Goal: Task Accomplishment & Management: Complete application form

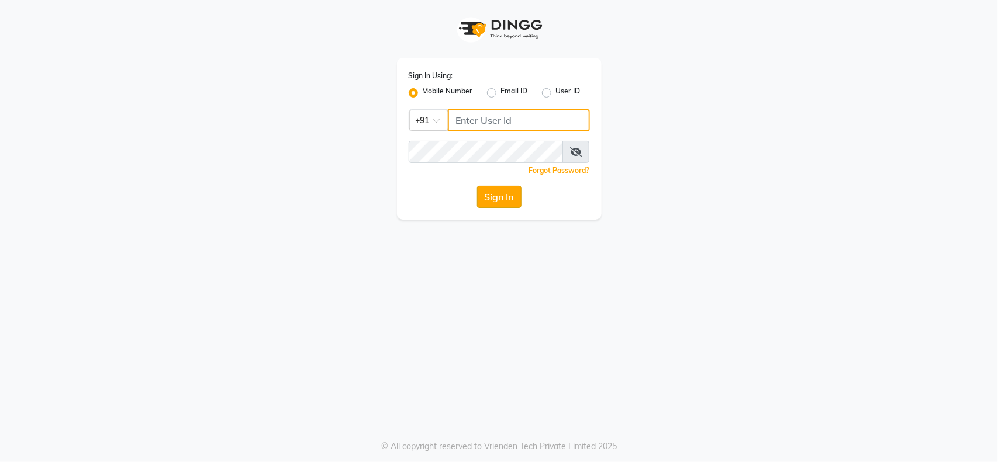
type input "8080515738"
click at [496, 199] on button "Sign In" at bounding box center [499, 197] width 44 height 22
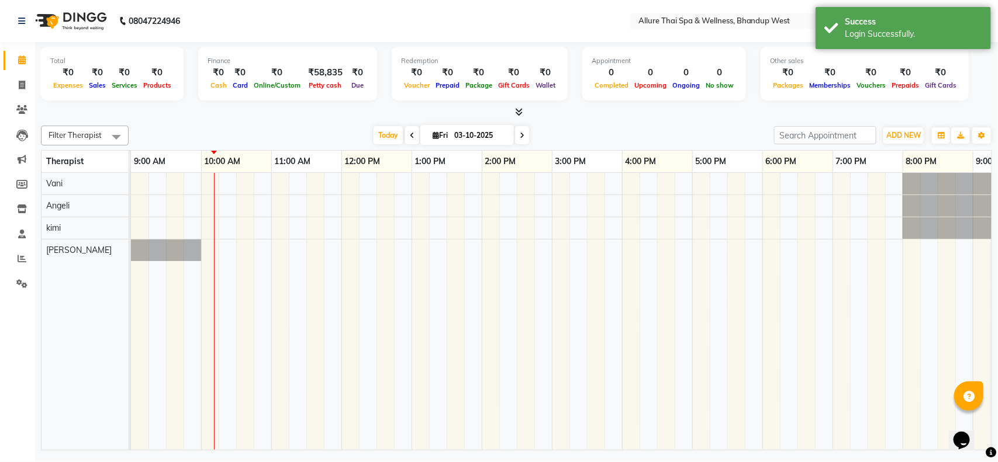
click at [522, 112] on icon at bounding box center [519, 112] width 8 height 9
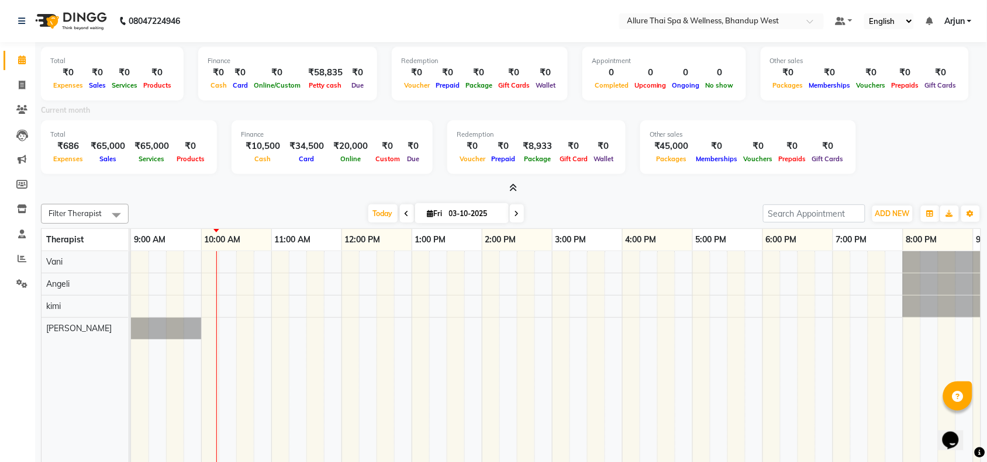
click at [515, 110] on div "Current month" at bounding box center [511, 112] width 958 height 16
drag, startPoint x: 515, startPoint y: 110, endPoint x: 488, endPoint y: 109, distance: 26.3
click at [515, 110] on div "Current month" at bounding box center [511, 112] width 958 height 16
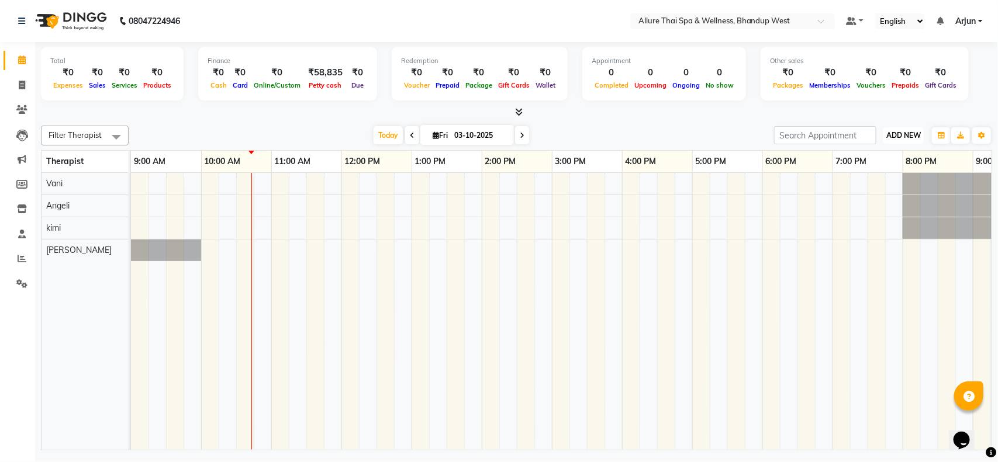
click at [910, 133] on span "ADD NEW" at bounding box center [903, 135] width 34 height 9
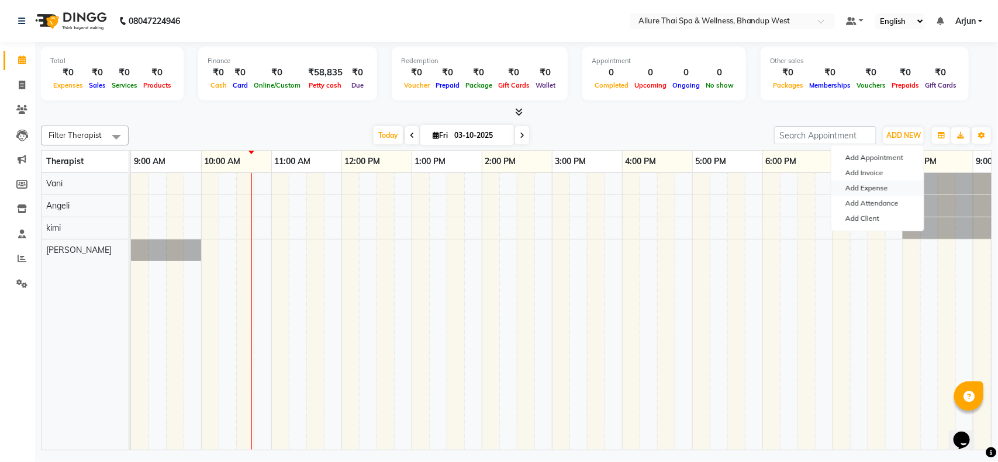
click at [879, 191] on link "Add Expense" at bounding box center [877, 188] width 92 height 15
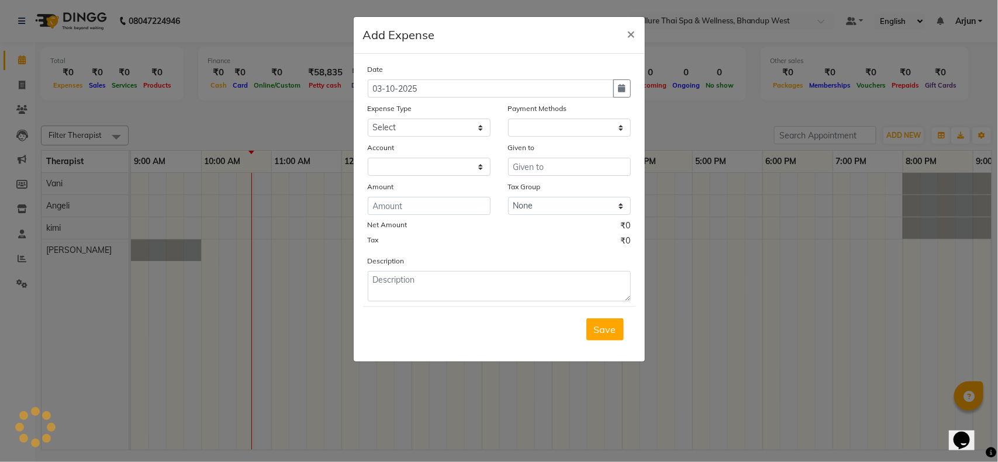
select select "1"
select select "7731"
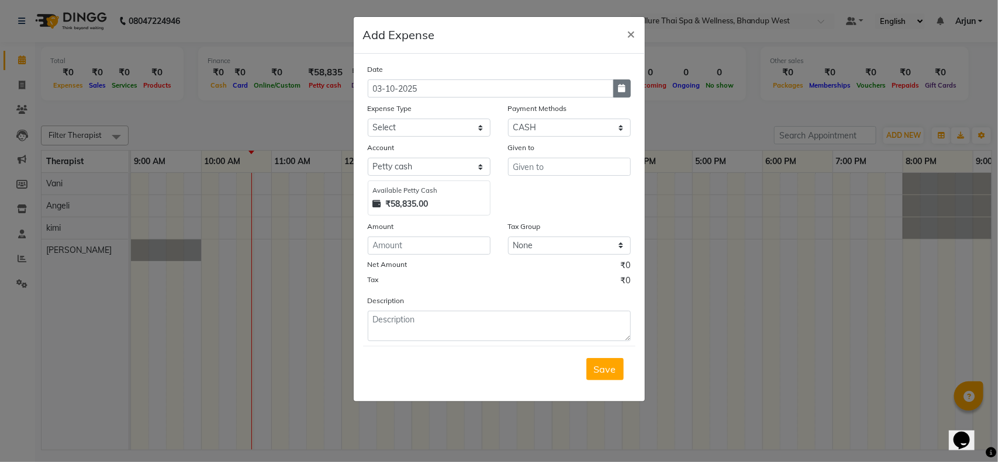
click at [616, 91] on button "button" at bounding box center [622, 89] width 18 height 18
select select "10"
select select "2025"
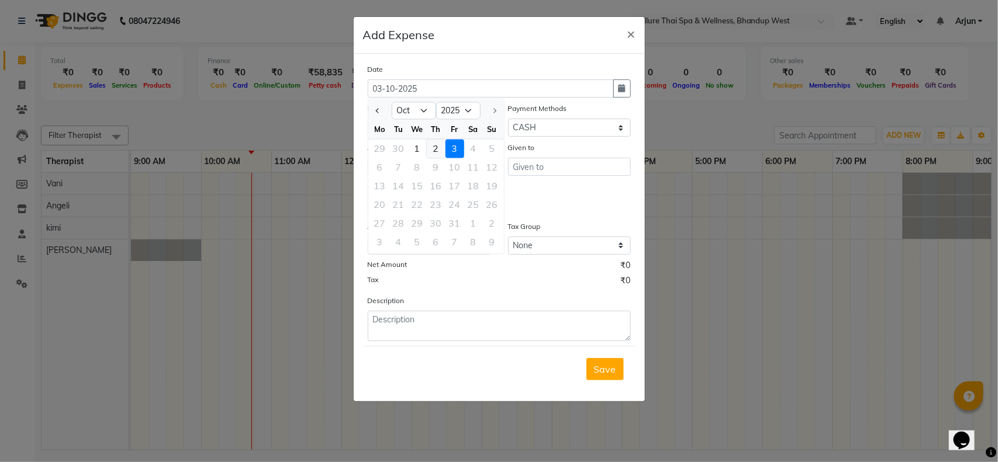
click at [436, 150] on div "2" at bounding box center [436, 149] width 19 height 19
type input "02-10-2025"
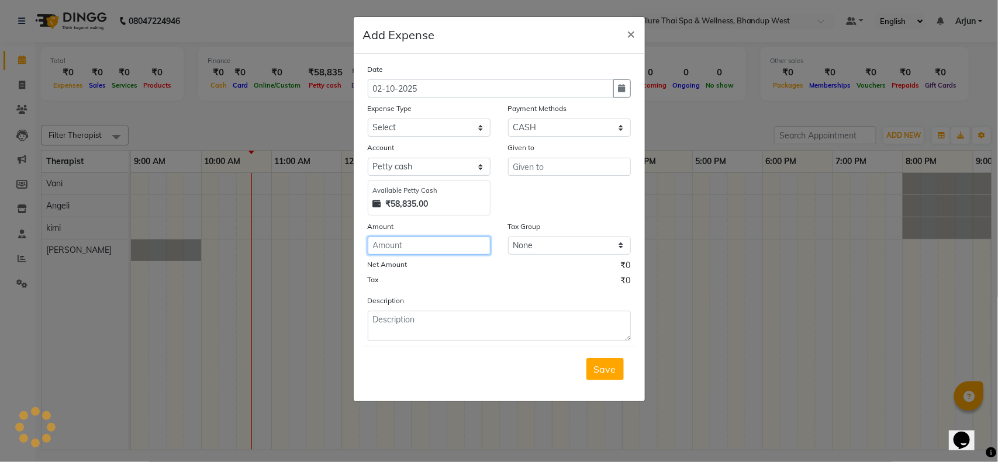
click at [472, 248] on input "number" at bounding box center [429, 246] width 123 height 18
type input "200"
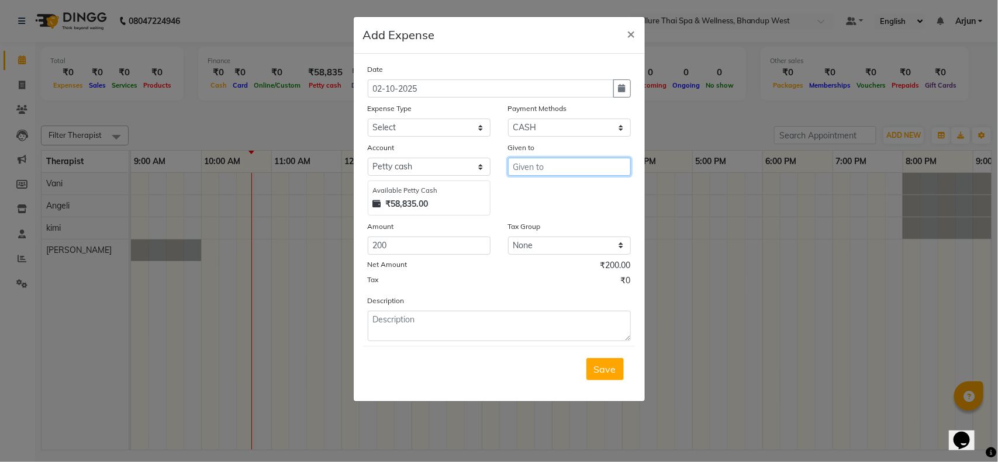
click at [545, 163] on input "text" at bounding box center [569, 167] width 123 height 18
type input "200"
click at [454, 130] on select "Select Advance Salary Advertising and Marketing Expenses Bank charges Car maint…" at bounding box center [429, 128] width 123 height 18
select select "19848"
click at [368, 119] on select "Select Advance Salary Advertising and Marketing Expenses Bank charges Car maint…" at bounding box center [429, 128] width 123 height 18
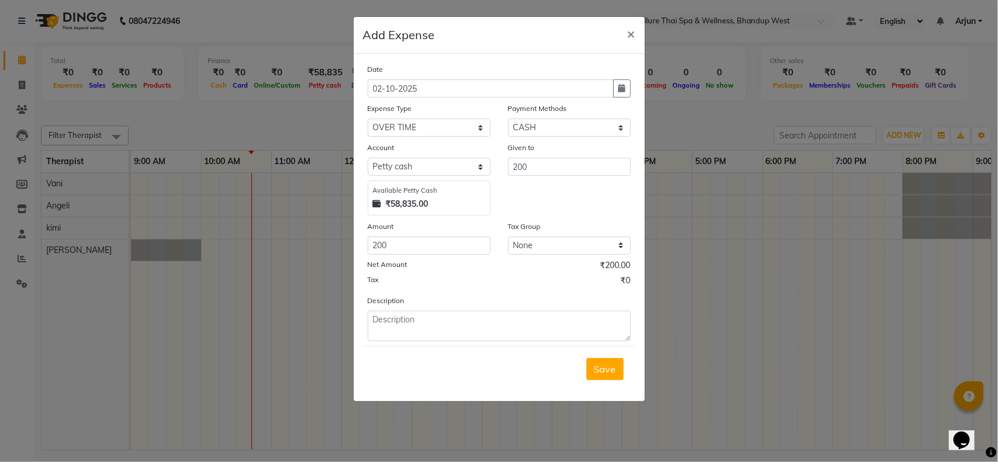
click at [414, 308] on div "Description" at bounding box center [499, 318] width 281 height 47
click at [409, 315] on textarea at bounding box center [499, 326] width 263 height 30
type textarea "time Extend ot"
click at [591, 375] on button "Save" at bounding box center [604, 369] width 37 height 22
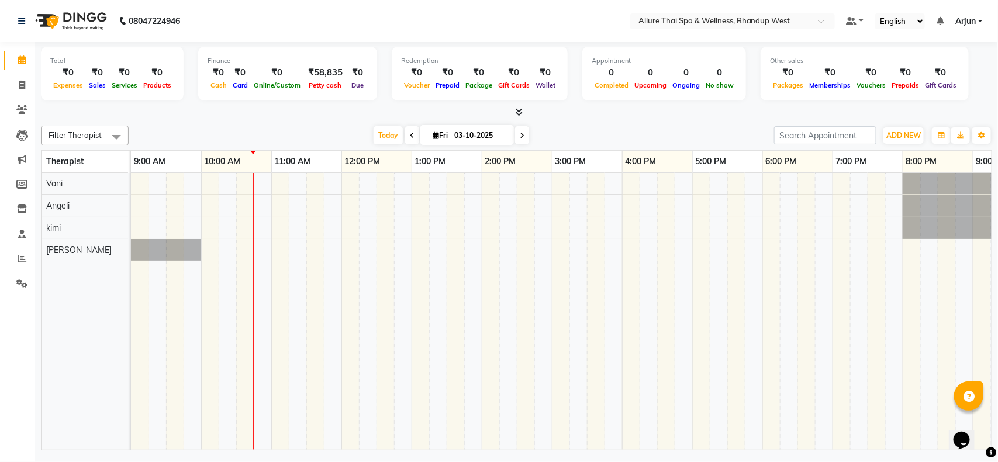
click at [516, 111] on icon at bounding box center [519, 112] width 8 height 9
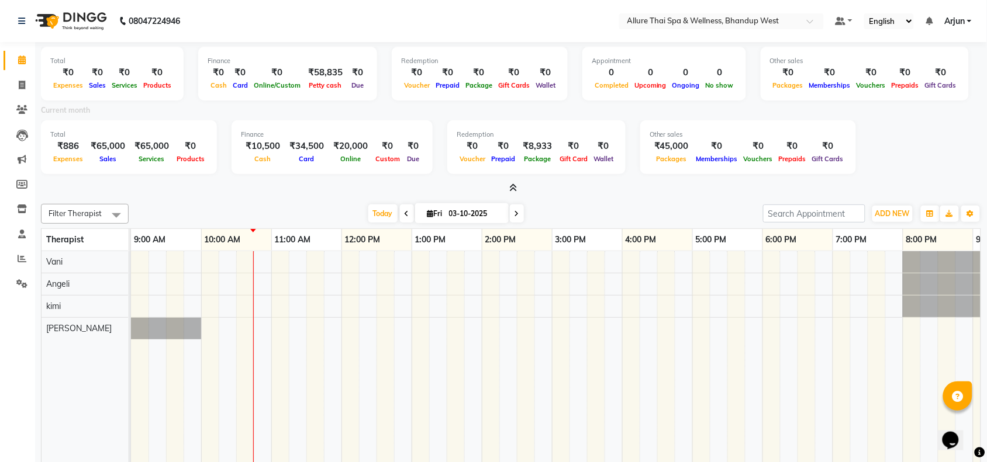
click at [524, 188] on div at bounding box center [511, 188] width 940 height 12
click at [516, 192] on span at bounding box center [511, 188] width 12 height 12
